Goal: Navigation & Orientation: Find specific page/section

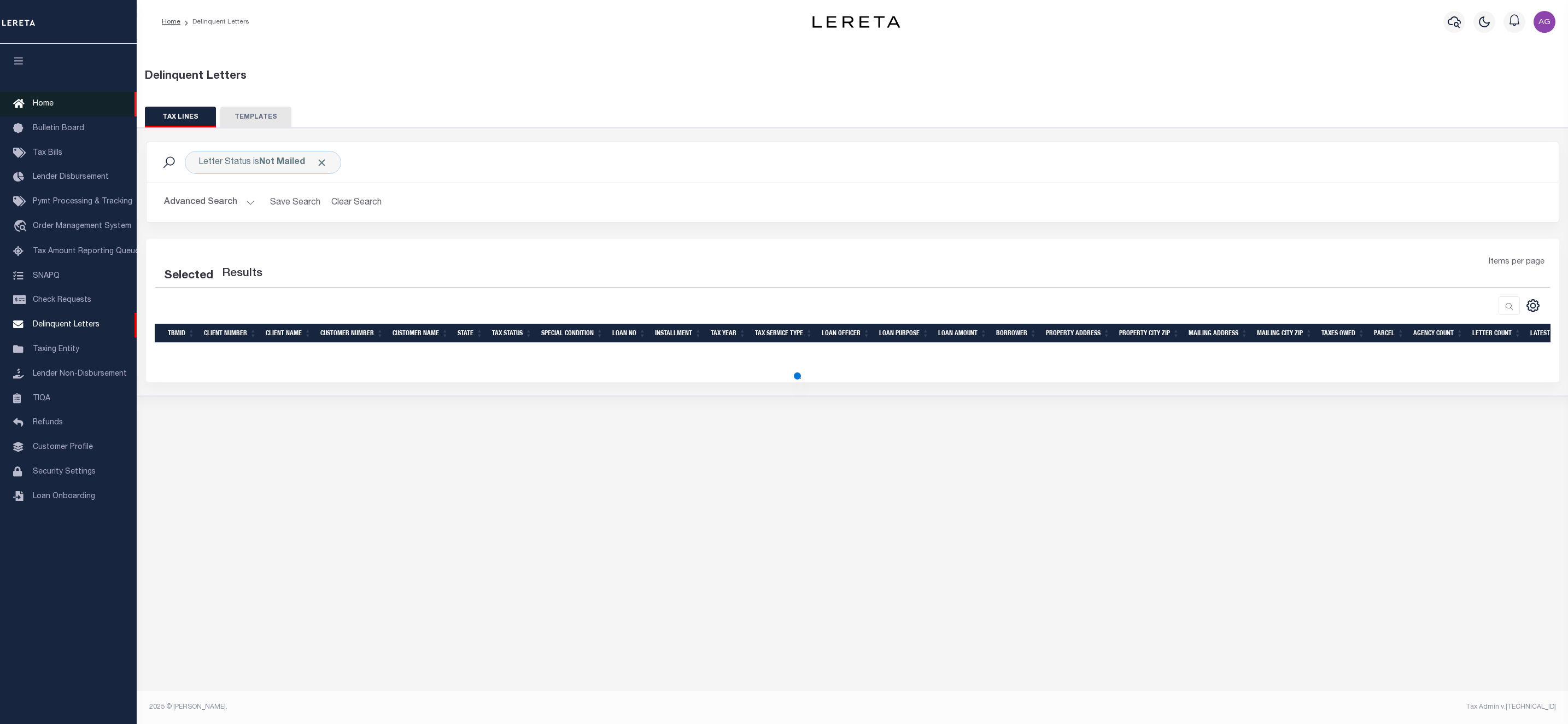
click at [64, 102] on link "Home" at bounding box center [68, 104] width 137 height 24
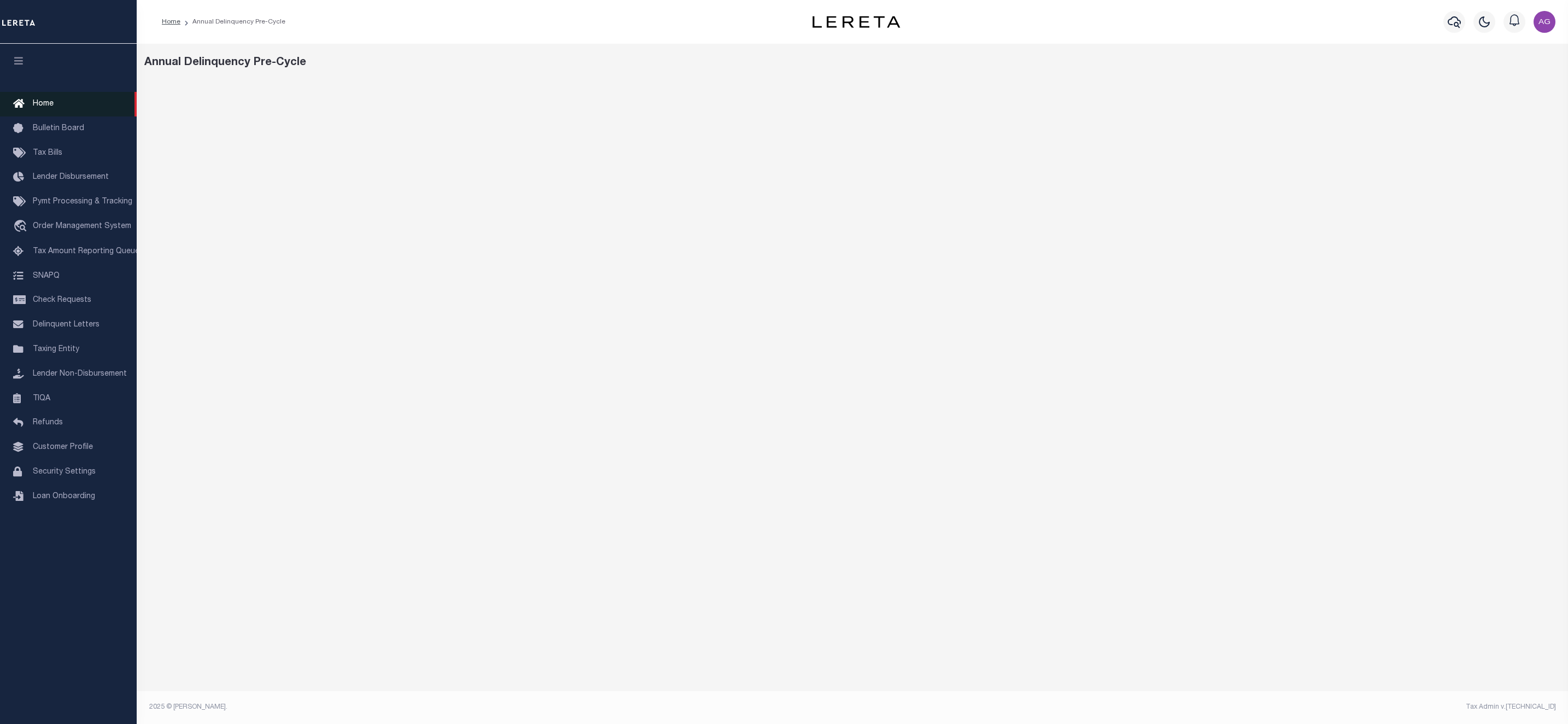
click at [57, 102] on link "Home" at bounding box center [68, 104] width 137 height 24
click at [50, 102] on span "Home" at bounding box center [43, 104] width 21 height 8
click at [1542, 22] on img "button" at bounding box center [1544, 22] width 22 height 22
click at [1504, 77] on span "Sign out" at bounding box center [1501, 77] width 31 height 8
click at [60, 107] on link "Home" at bounding box center [68, 104] width 137 height 24
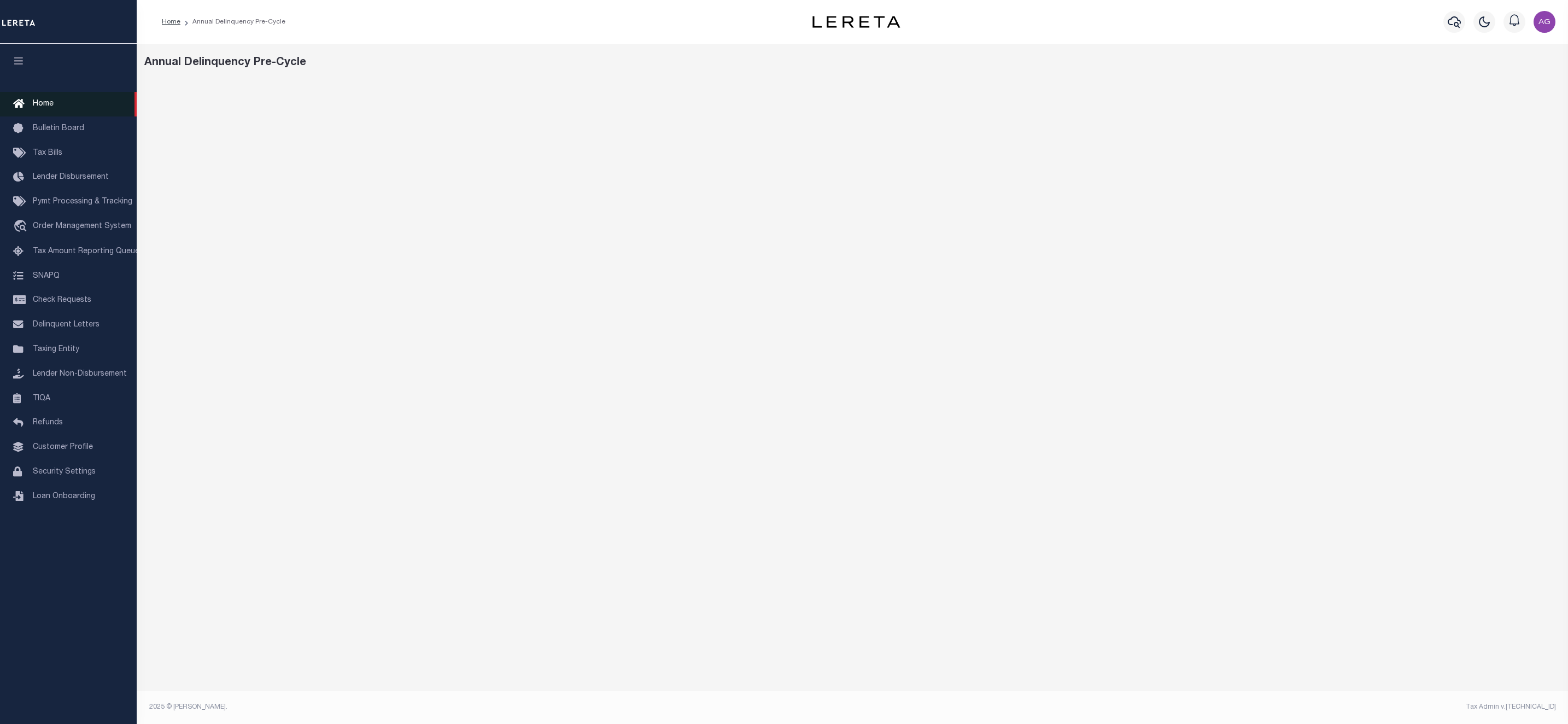
click at [57, 107] on link "Home" at bounding box center [68, 104] width 137 height 24
click at [67, 104] on link "Home" at bounding box center [68, 104] width 137 height 24
click at [48, 100] on span "Home" at bounding box center [43, 104] width 21 height 8
click at [1538, 24] on img "button" at bounding box center [1544, 22] width 22 height 22
click at [1511, 74] on span "Sign out" at bounding box center [1501, 77] width 31 height 8
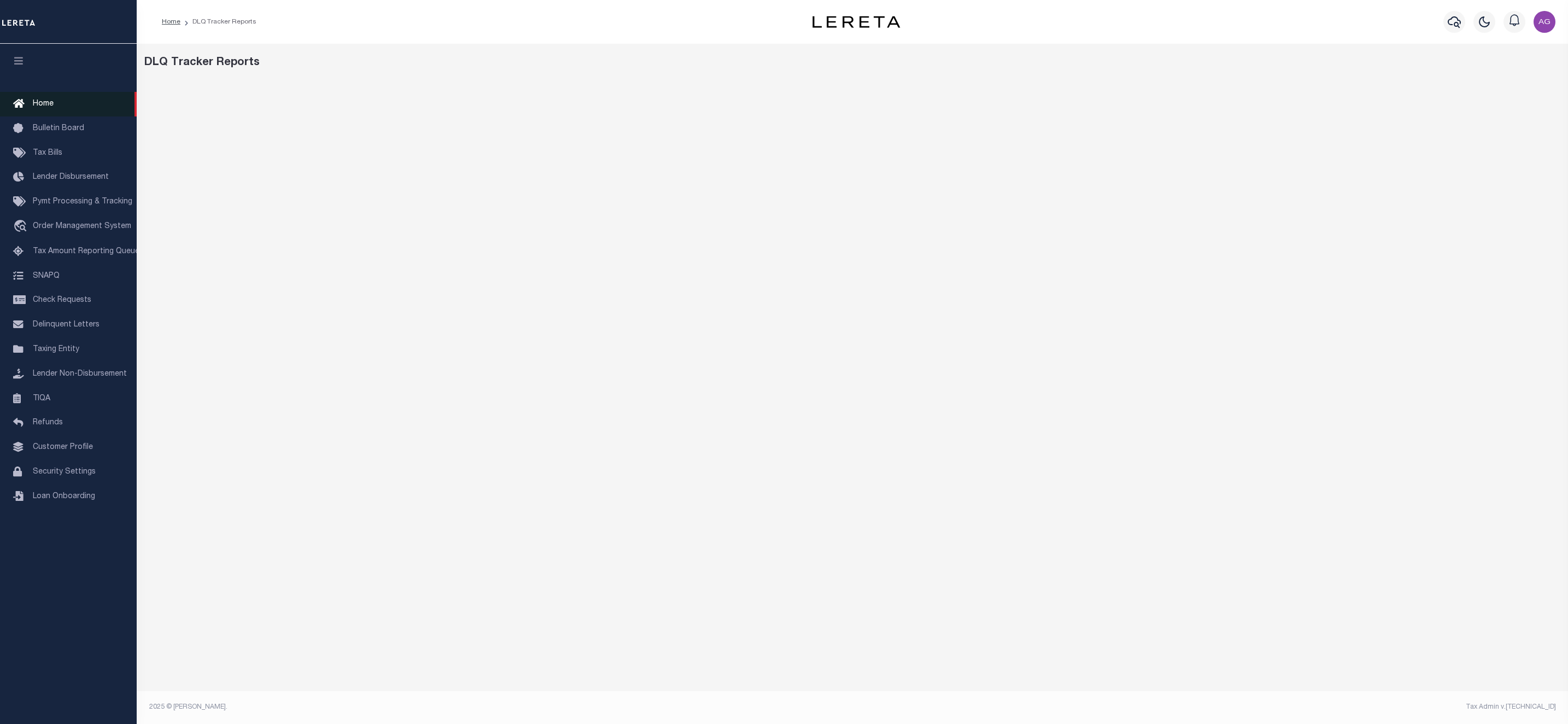
click at [45, 100] on span "Home" at bounding box center [43, 104] width 21 height 8
click at [57, 100] on link "Home" at bounding box center [68, 104] width 137 height 24
